Goal: Check status: Check status

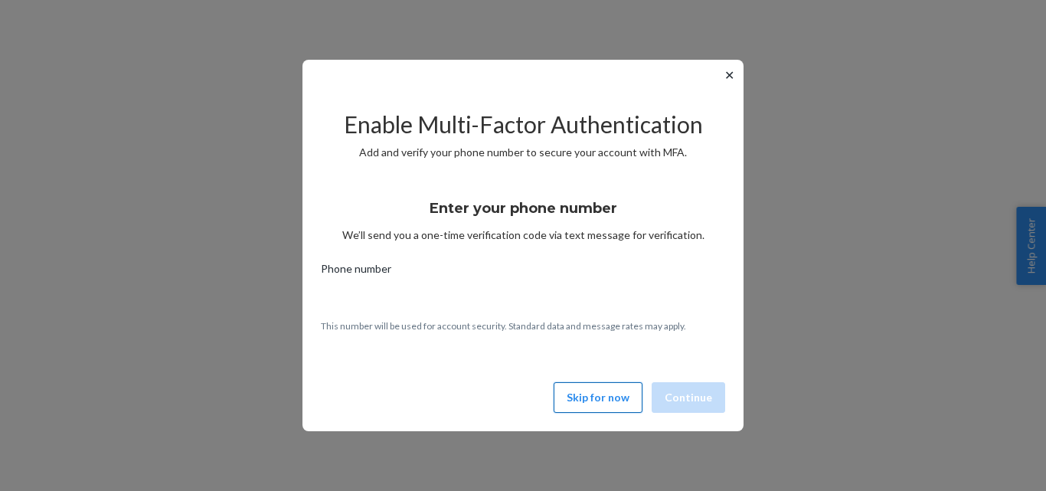
click at [570, 392] on button "Skip for now" at bounding box center [598, 397] width 89 height 31
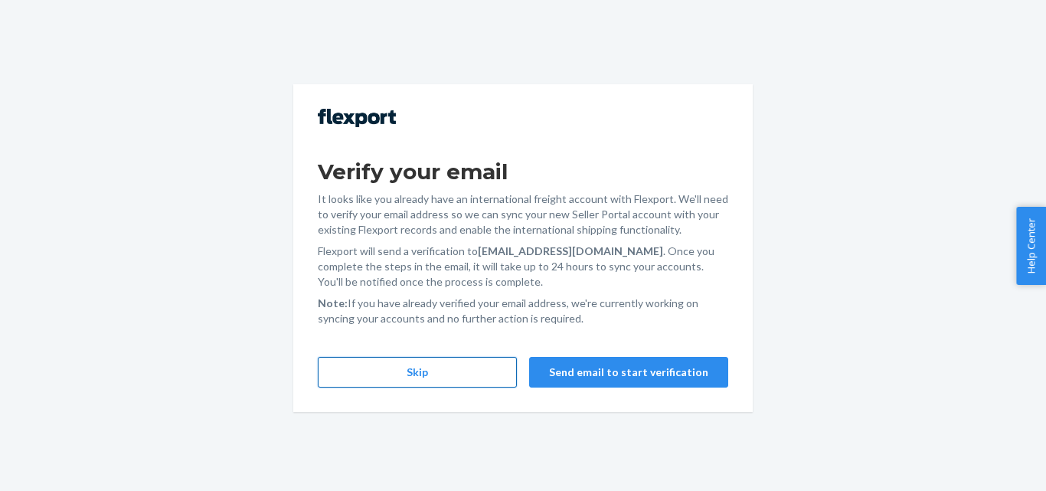
click at [462, 367] on button "Skip" at bounding box center [417, 372] width 199 height 31
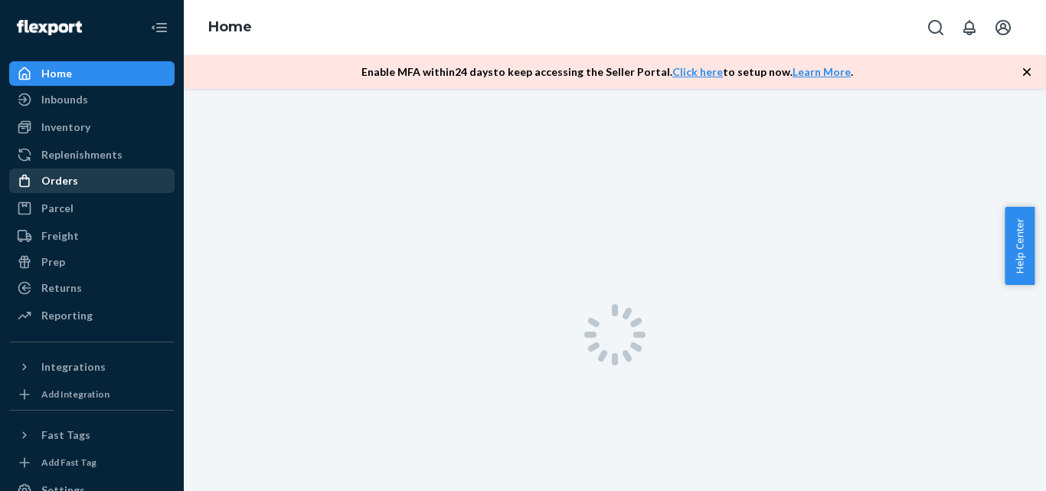
click at [65, 182] on div "Orders" at bounding box center [59, 180] width 37 height 15
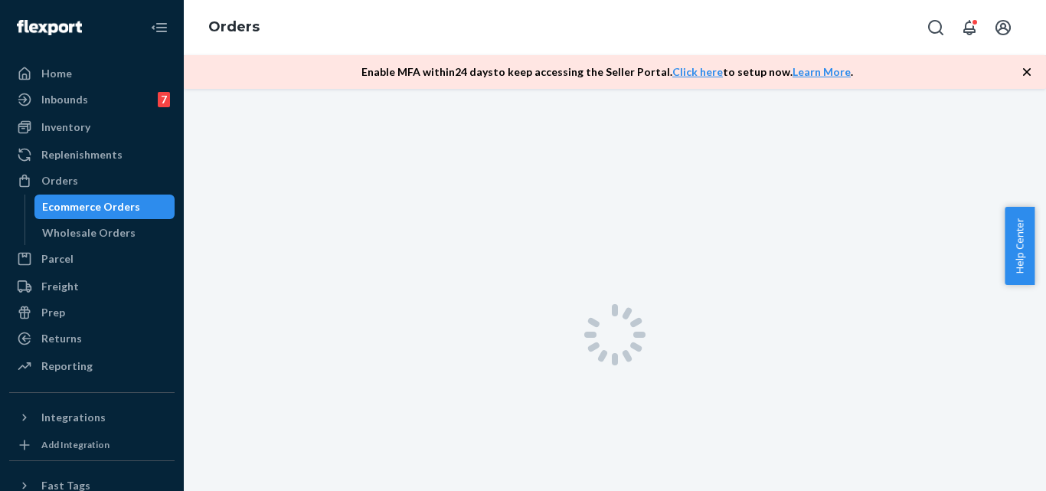
click at [145, 208] on div "Ecommerce Orders" at bounding box center [105, 206] width 138 height 21
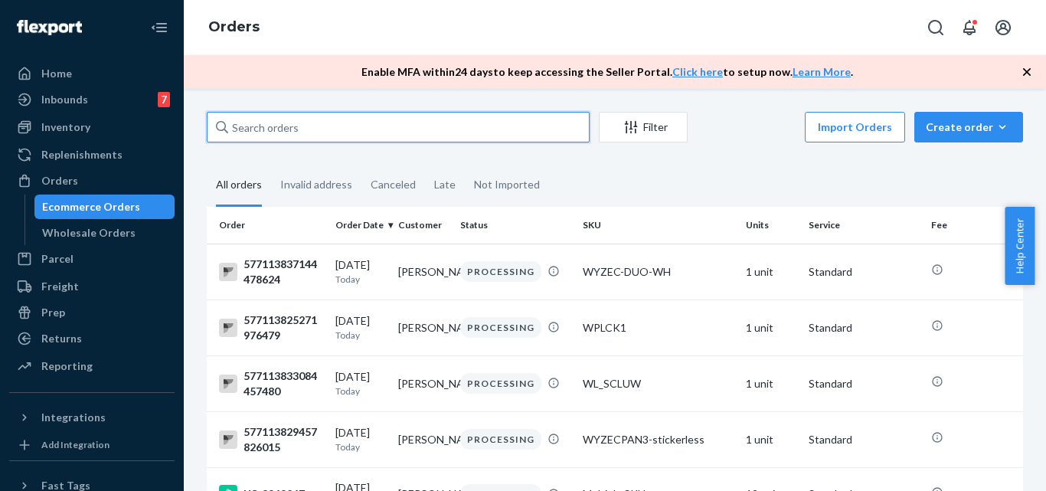
click at [284, 123] on input "text" at bounding box center [398, 127] width 383 height 31
paste input "US-8965723"
type input "US-8965723"
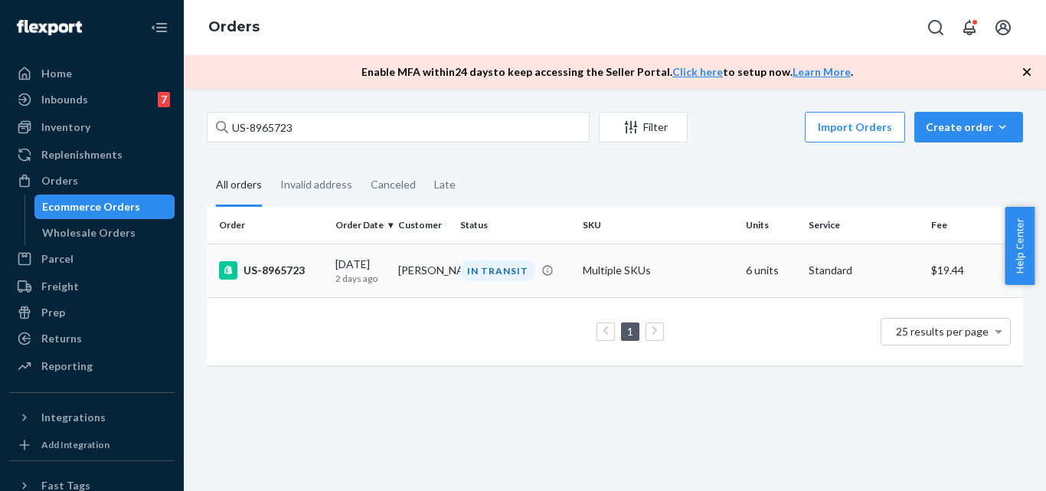
click at [289, 266] on div "US-8965723" at bounding box center [271, 270] width 104 height 18
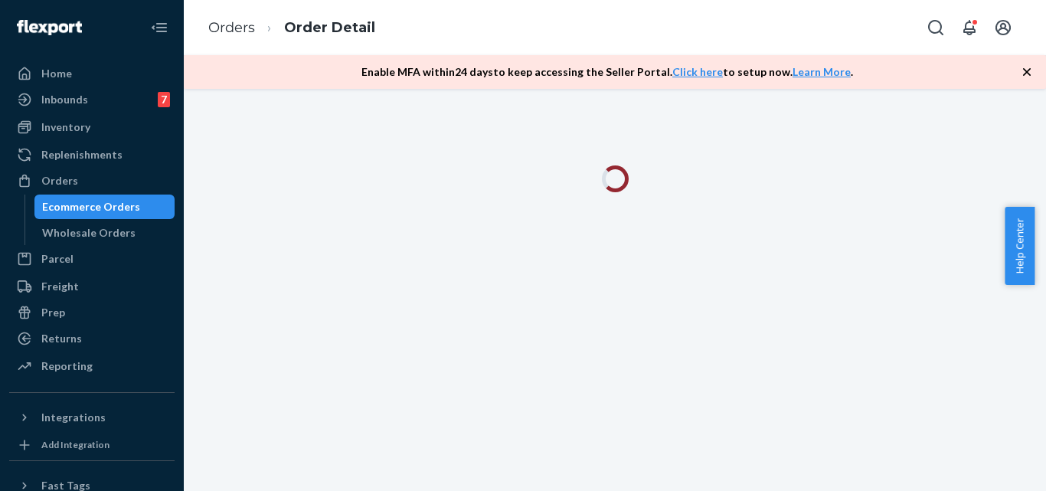
click at [1025, 70] on icon "button" at bounding box center [1026, 71] width 15 height 15
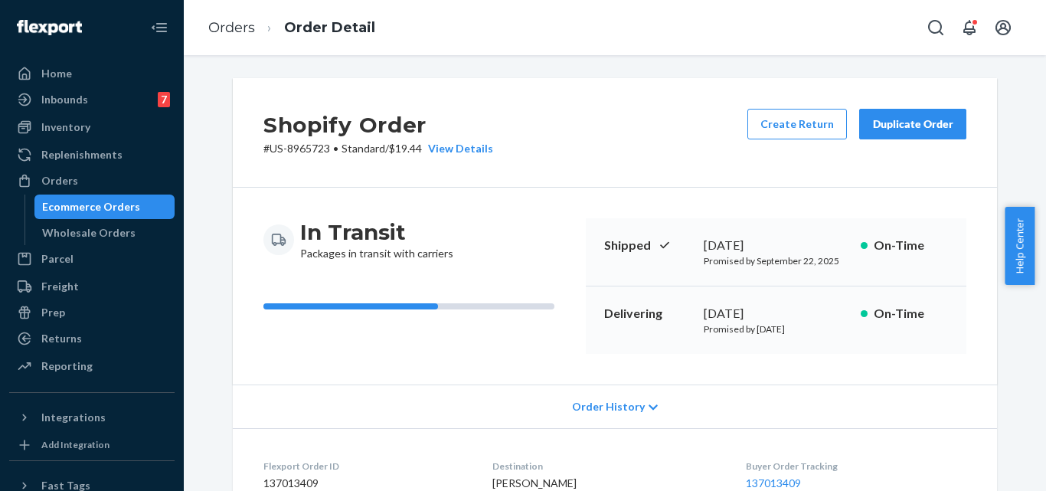
click at [564, 123] on div "Shopify Order # US-8965723 • Standard / $19.44 View Details Create Return Dupli…" at bounding box center [615, 133] width 764 height 110
click at [184, 55] on div "Shopify Order # US-8965723 • Standard / $19.44 View Details Create Return Dupli…" at bounding box center [615, 273] width 862 height 436
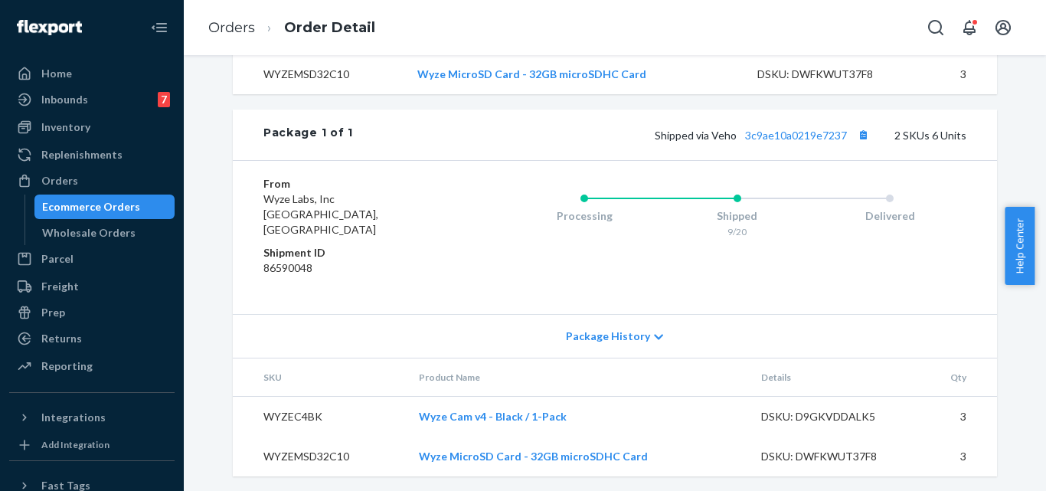
scroll to position [604, 0]
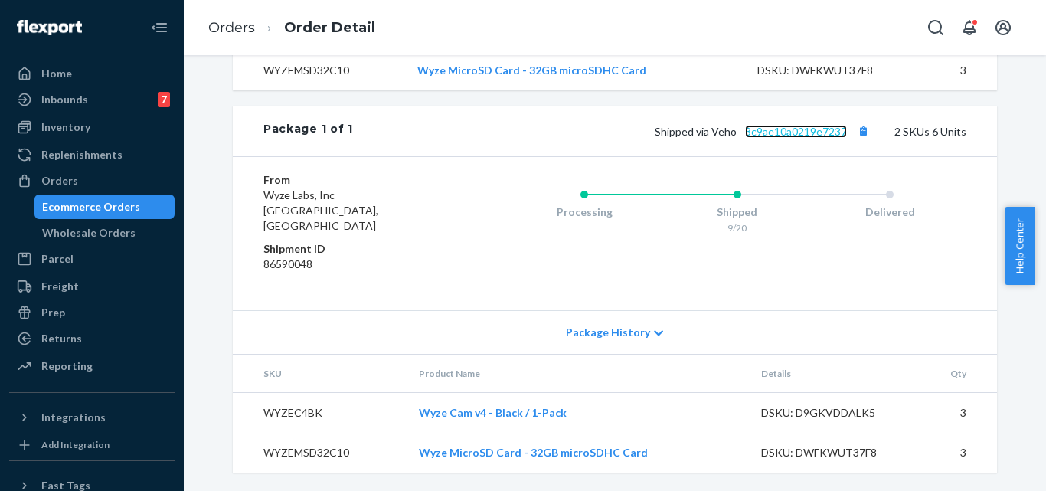
click at [797, 138] on link "3c9ae10a0219e7237" at bounding box center [796, 131] width 102 height 13
